Goal: Use online tool/utility: Utilize a website feature to perform a specific function

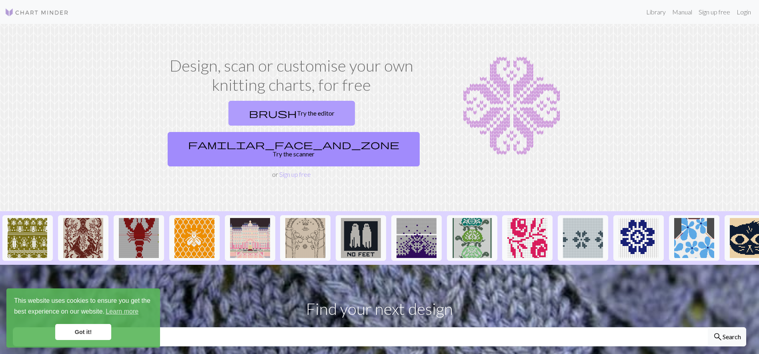
click at [229, 114] on link "brush Try the editor" at bounding box center [292, 113] width 127 height 25
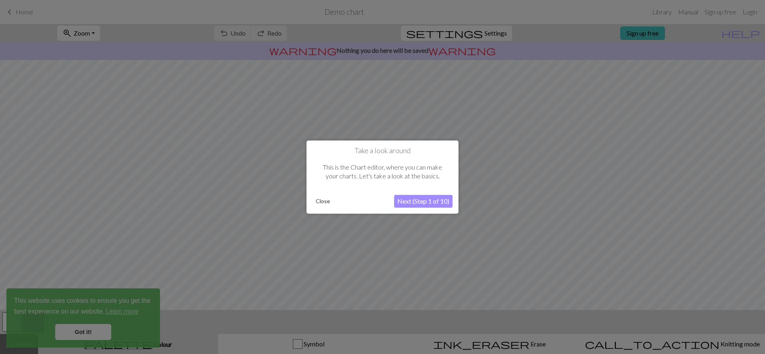
click at [429, 197] on button "Next (Step 1 of 10)" at bounding box center [423, 201] width 58 height 13
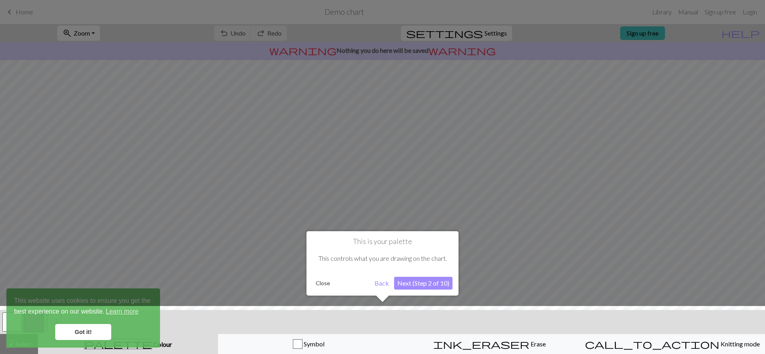
click at [430, 285] on button "Next (Step 2 of 10)" at bounding box center [423, 283] width 58 height 13
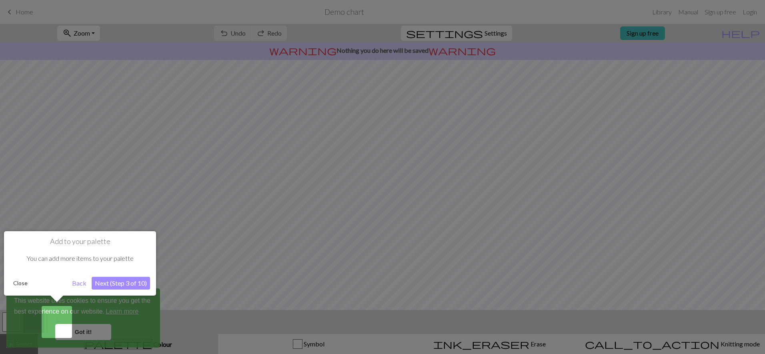
click at [107, 280] on button "Next (Step 3 of 10)" at bounding box center [121, 283] width 58 height 13
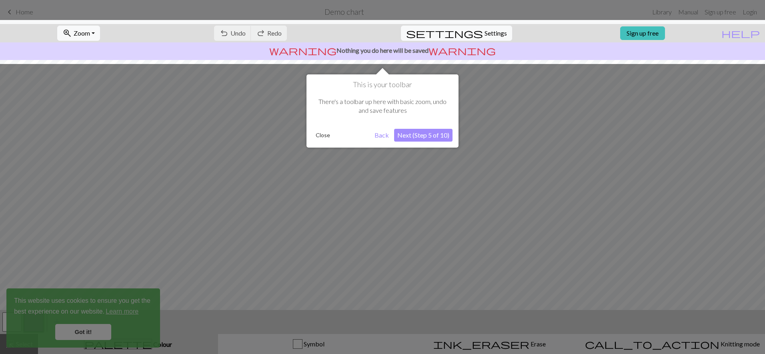
click at [432, 135] on button "Next (Step 5 of 10)" at bounding box center [423, 135] width 58 height 13
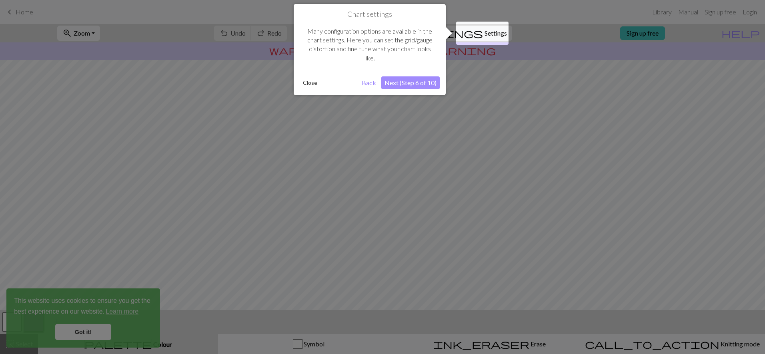
click at [425, 82] on button "Next (Step 6 of 10)" at bounding box center [411, 82] width 58 height 13
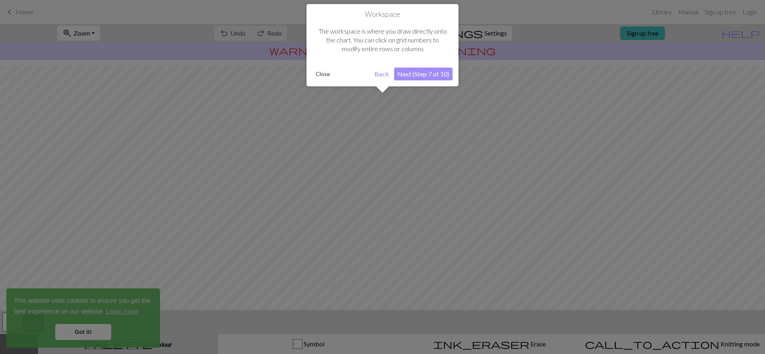
scroll to position [48, 0]
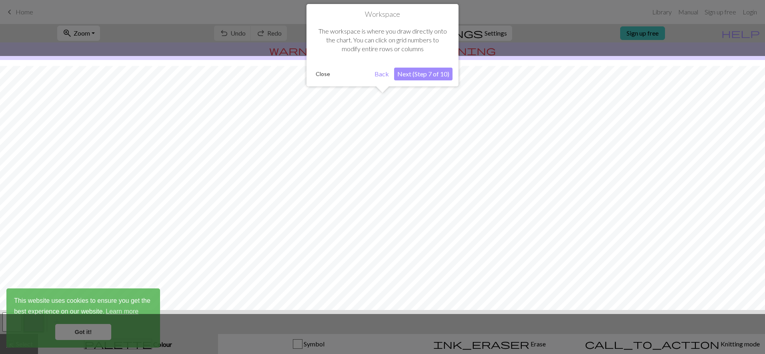
click at [428, 77] on button "Next (Step 7 of 10)" at bounding box center [423, 74] width 58 height 13
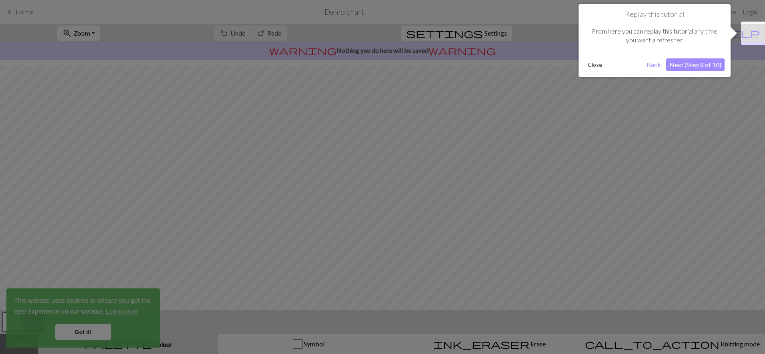
click at [702, 66] on button "Next (Step 8 of 10)" at bounding box center [696, 64] width 58 height 13
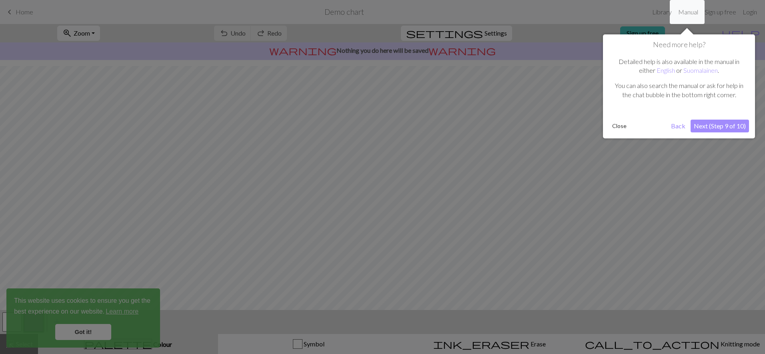
click at [727, 128] on button "Next (Step 9 of 10)" at bounding box center [720, 126] width 58 height 13
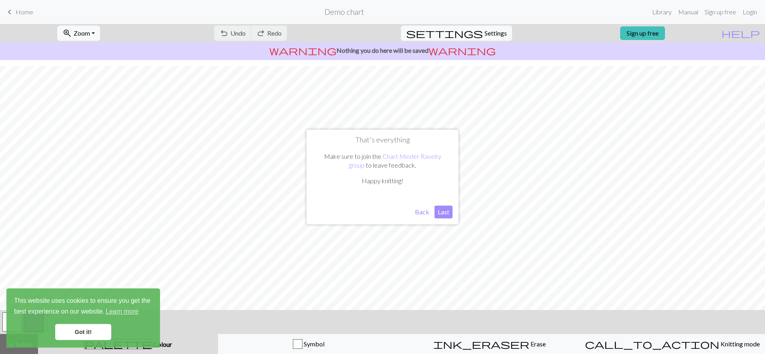
click at [441, 211] on button "Last" at bounding box center [444, 212] width 18 height 13
click at [97, 333] on link "Got it!" at bounding box center [83, 332] width 56 height 16
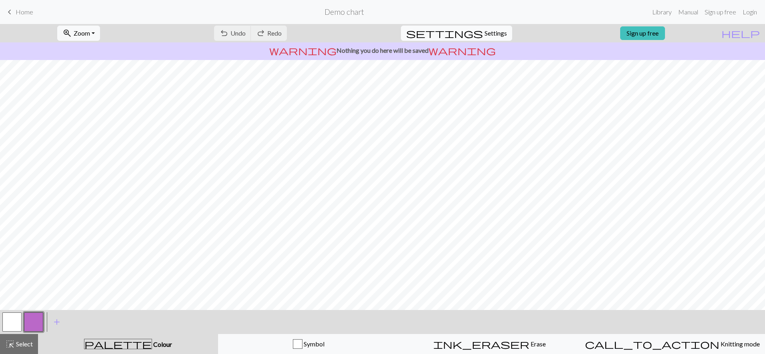
click at [495, 35] on span "Settings" at bounding box center [496, 33] width 22 height 10
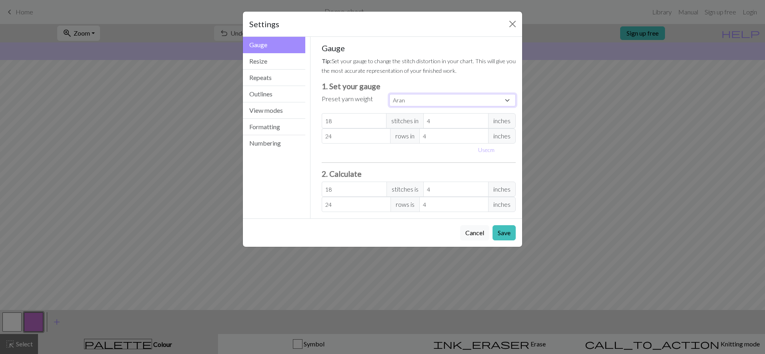
click at [424, 99] on select "Custom Square Lace Light Fingering Fingering Sport Double knit Worsted Aran Bul…" at bounding box center [453, 100] width 127 height 12
select select "square"
click at [390, 94] on select "Custom Square Lace Light Fingering Fingering Sport Double knit Worsted Aran Bul…" at bounding box center [453, 100] width 127 height 12
type input "32"
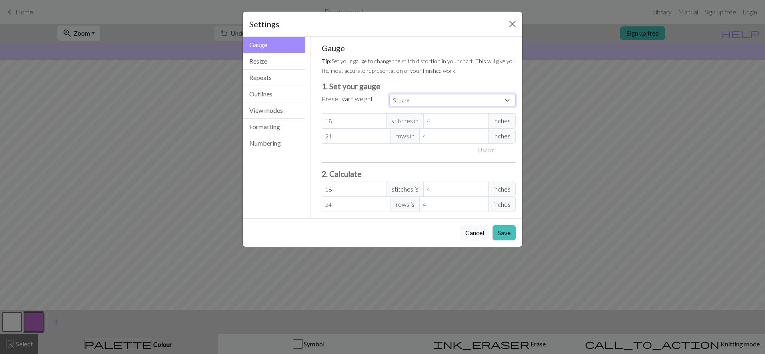
type input "32"
click at [355, 119] on input "32" at bounding box center [354, 120] width 65 height 15
select select "custom"
type input "3"
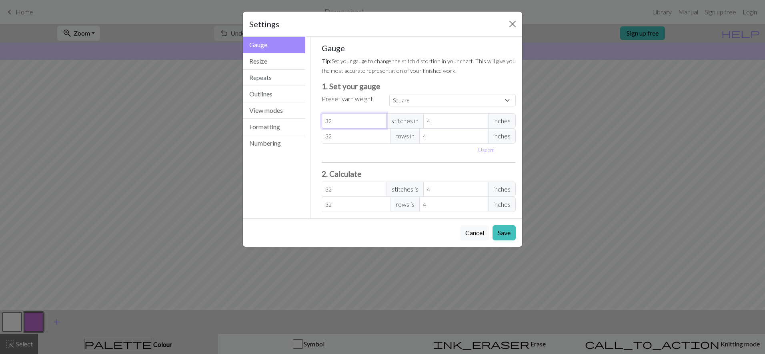
type input "3"
type input "31"
click at [353, 135] on input "32" at bounding box center [356, 136] width 69 height 15
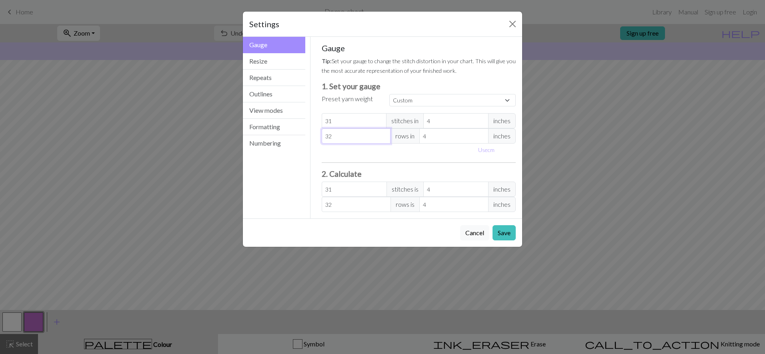
type input "3"
type input "0"
type input "4"
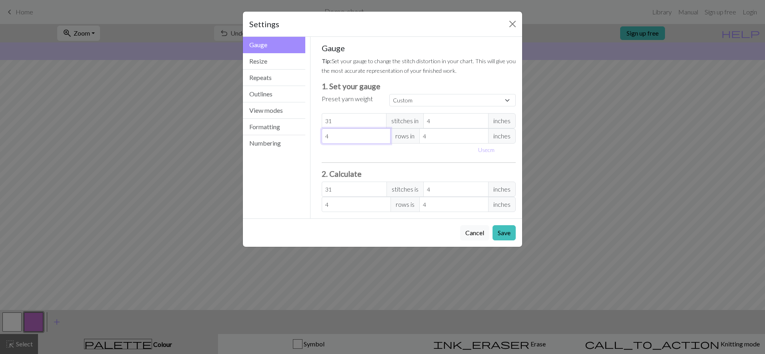
type input "42"
click at [504, 237] on button "Save" at bounding box center [504, 232] width 23 height 15
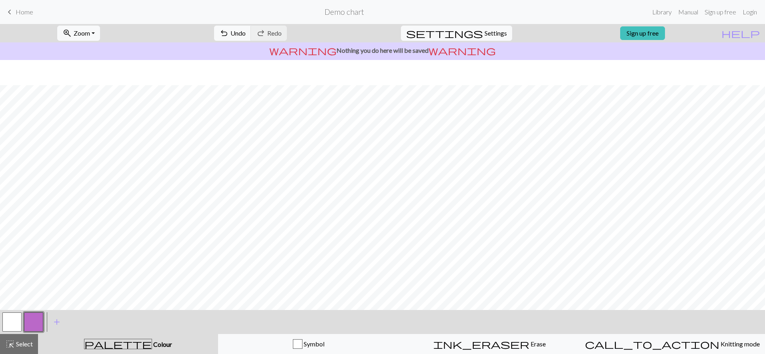
scroll to position [48, 0]
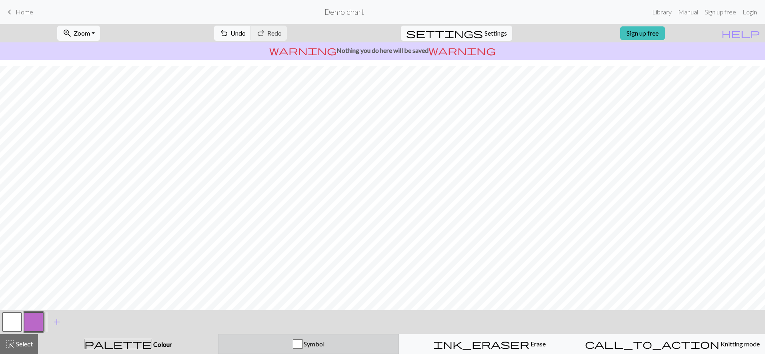
click at [315, 339] on button "Symbol" at bounding box center [308, 344] width 181 height 20
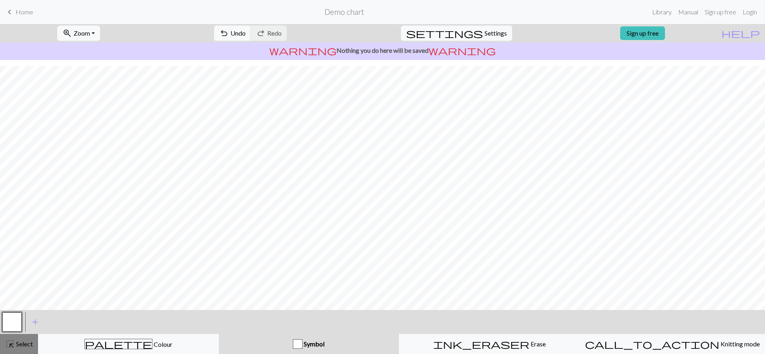
click at [18, 344] on span "Select" at bounding box center [24, 344] width 18 height 8
click at [89, 34] on span "Zoom" at bounding box center [82, 33] width 16 height 8
click at [97, 91] on button "50%" at bounding box center [89, 96] width 63 height 13
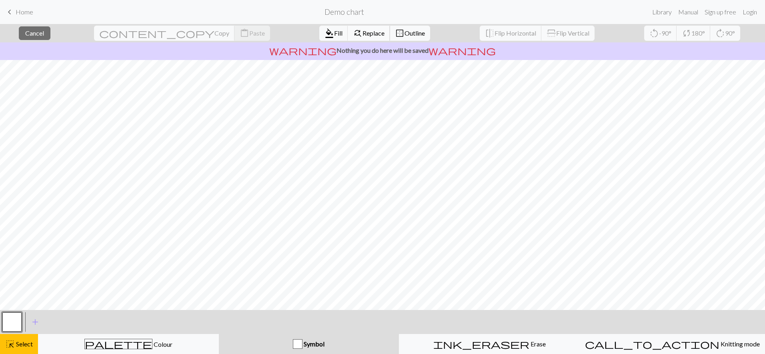
click at [363, 32] on span "Replace" at bounding box center [374, 33] width 22 height 8
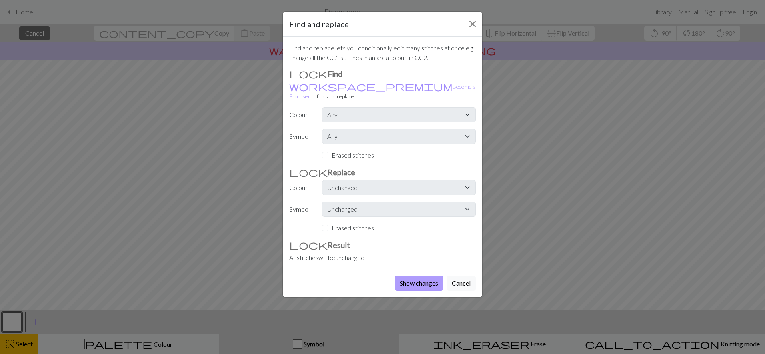
click at [409, 276] on button "Show changes" at bounding box center [419, 283] width 49 height 15
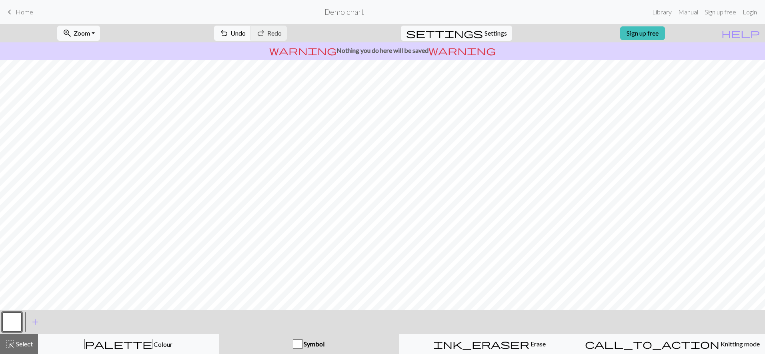
click at [349, 14] on h2 "Demo chart" at bounding box center [345, 11] width 40 height 9
click at [487, 32] on span "Settings" at bounding box center [496, 33] width 22 height 10
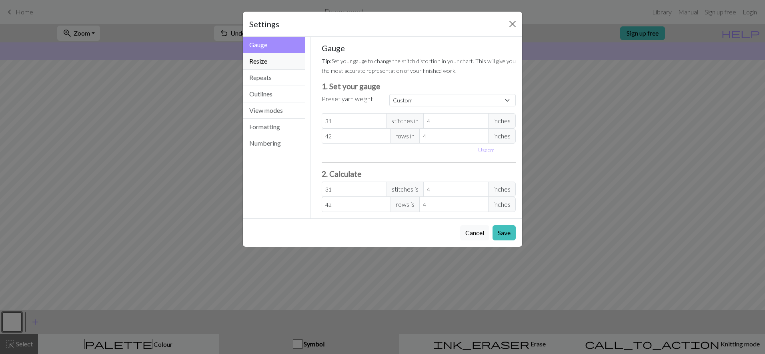
click at [271, 61] on button "Resize" at bounding box center [274, 61] width 62 height 16
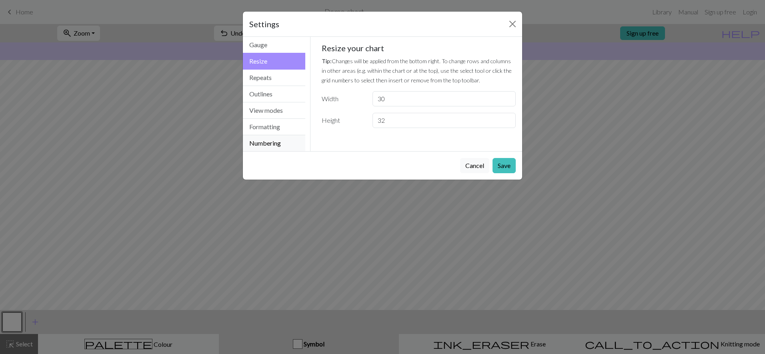
click at [281, 139] on button "Numbering" at bounding box center [274, 143] width 62 height 16
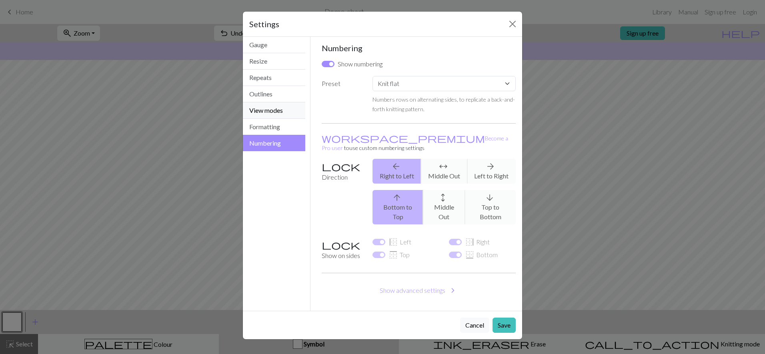
click at [271, 119] on button "View modes" at bounding box center [274, 110] width 62 height 16
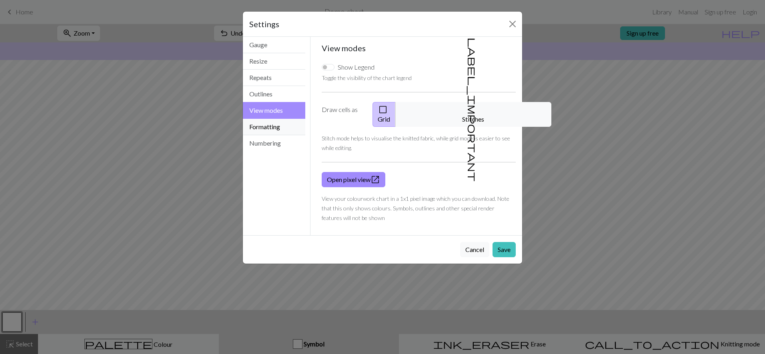
click at [273, 127] on button "Formatting" at bounding box center [274, 127] width 62 height 16
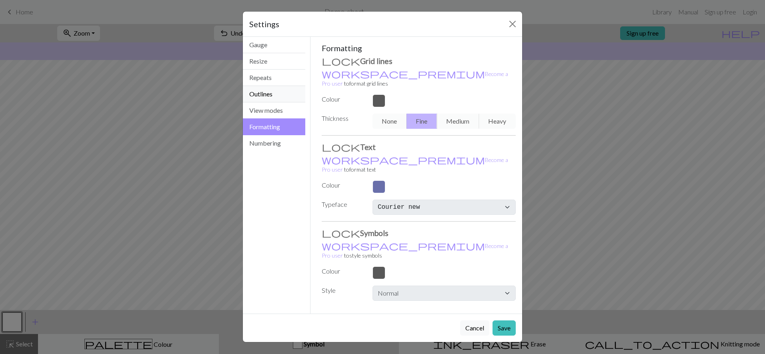
click at [280, 93] on button "Outlines" at bounding box center [274, 94] width 62 height 16
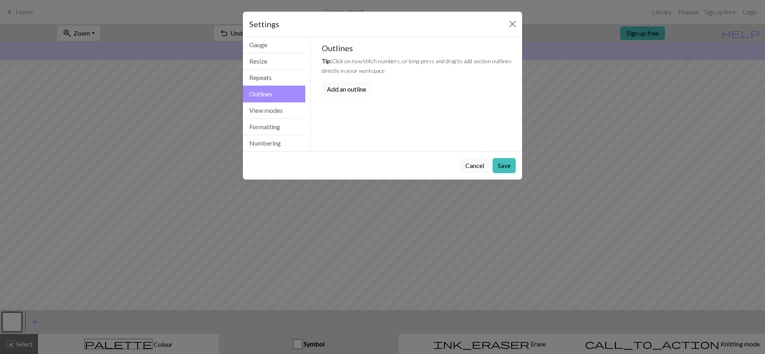
click at [349, 85] on button "Add an outline" at bounding box center [347, 89] width 50 height 15
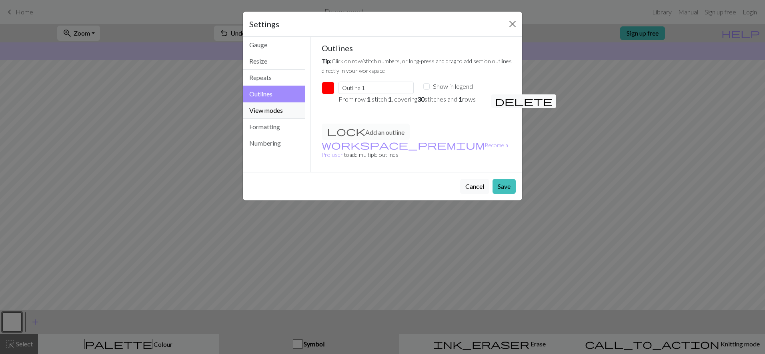
click at [263, 105] on button "View modes" at bounding box center [274, 110] width 62 height 16
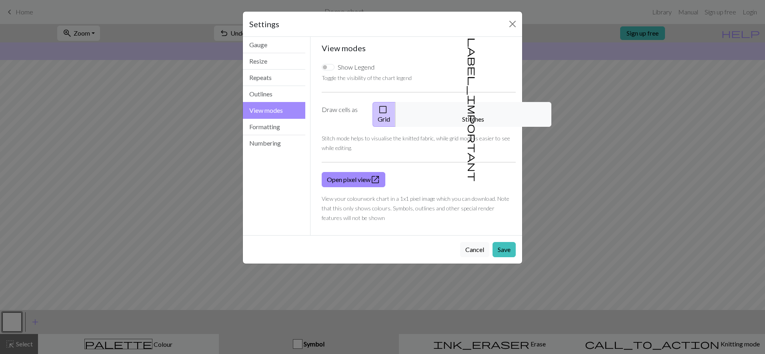
drag, startPoint x: 398, startPoint y: 112, endPoint x: 401, endPoint y: 106, distance: 7.7
click at [388, 106] on span "check_box_outline_blank" at bounding box center [383, 109] width 10 height 11
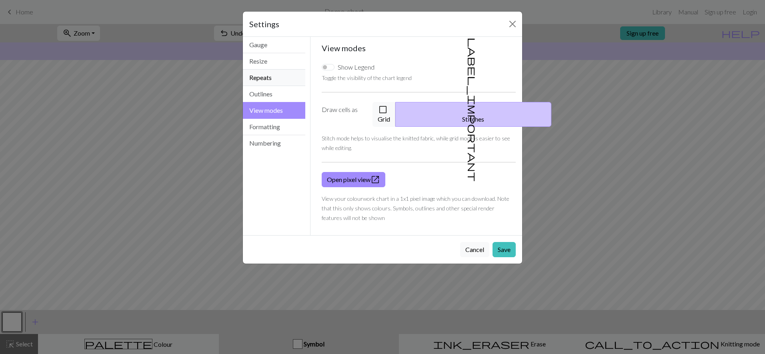
click at [265, 76] on button "Repeats" at bounding box center [274, 78] width 62 height 16
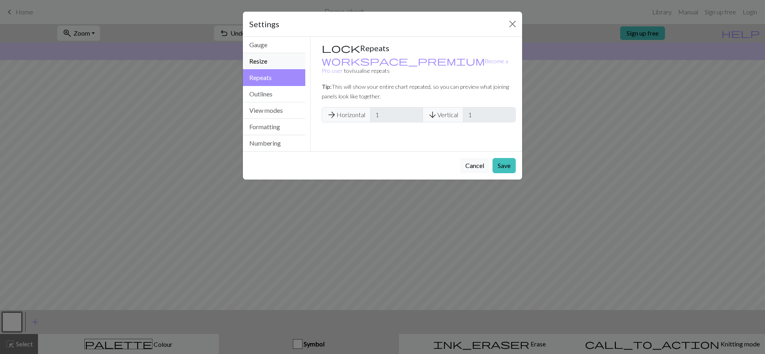
click at [259, 59] on button "Resize" at bounding box center [274, 61] width 62 height 16
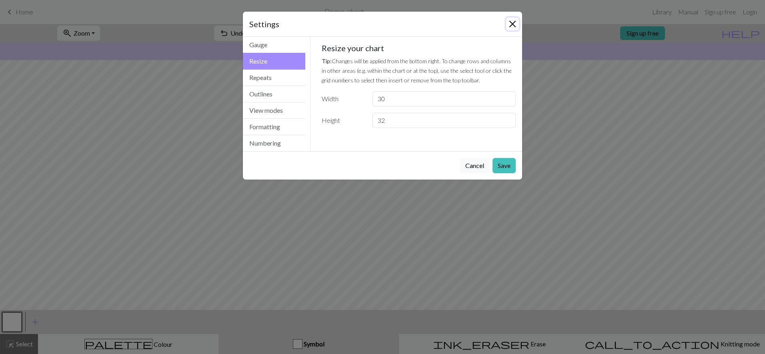
click at [512, 24] on button "Close" at bounding box center [512, 24] width 13 height 13
